Goal: Navigation & Orientation: Go to known website

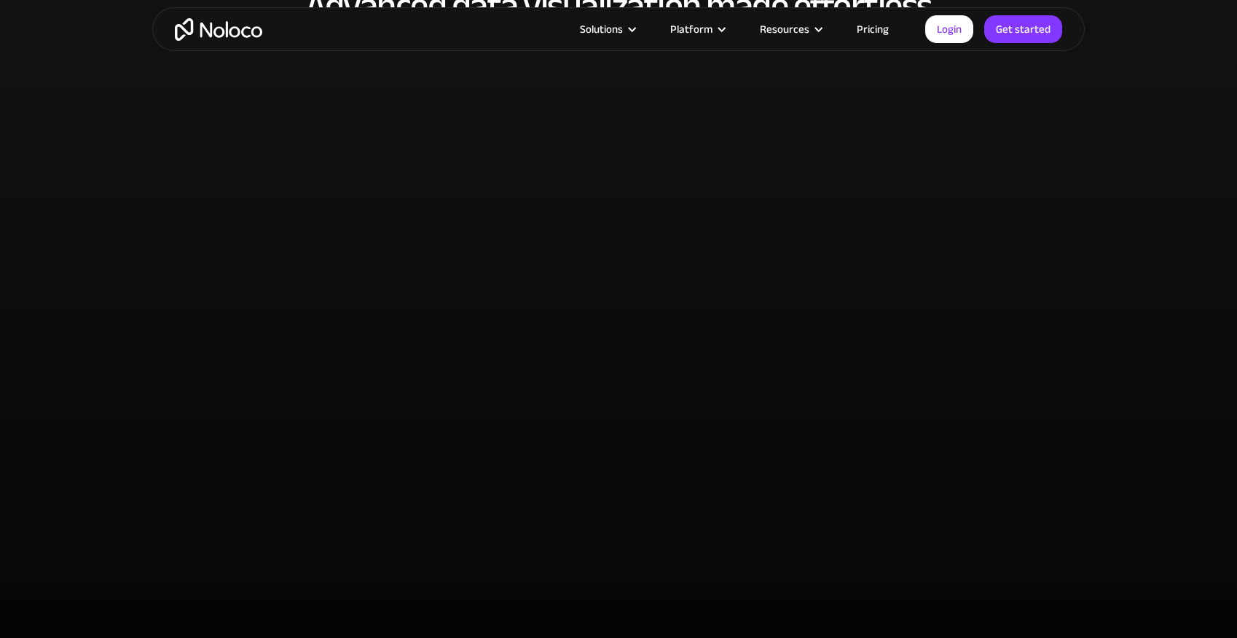
scroll to position [2854, 0]
